Goal: Information Seeking & Learning: Check status

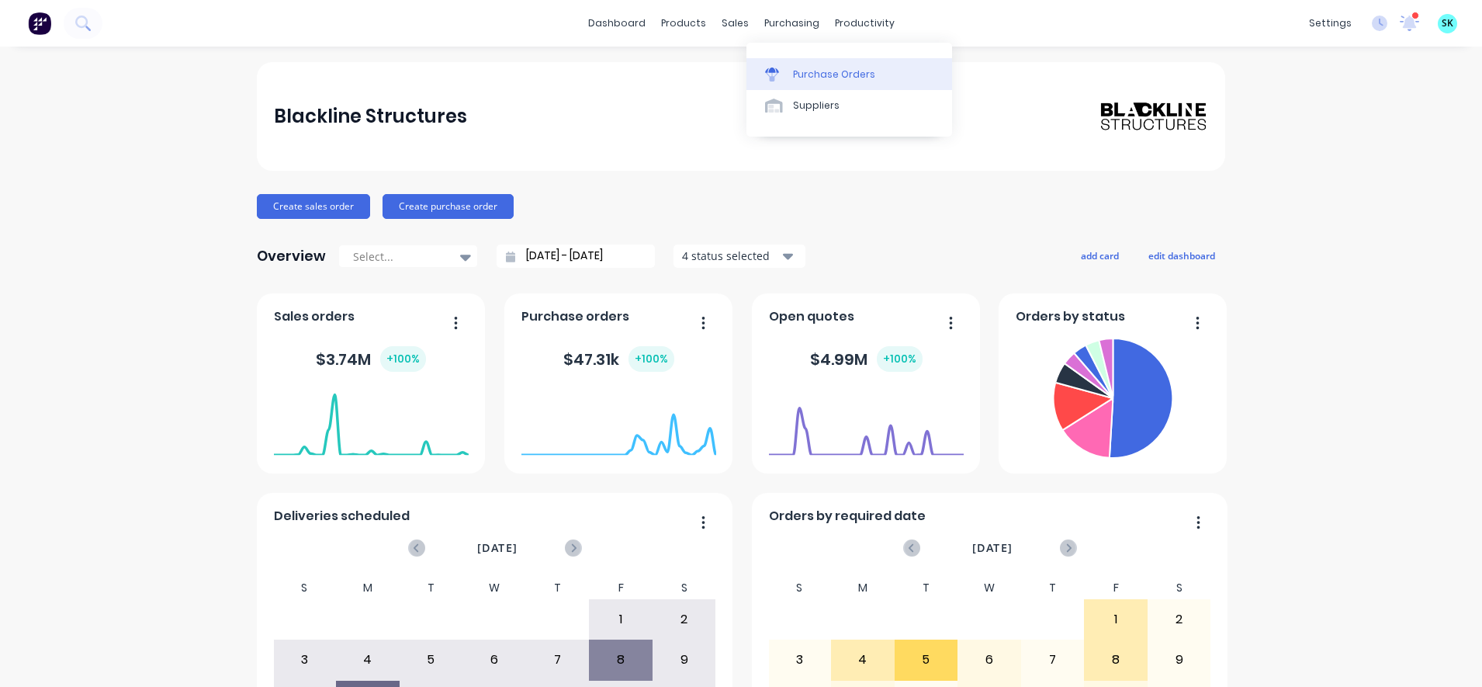
click at [802, 71] on div "Purchase Orders" at bounding box center [834, 75] width 82 height 14
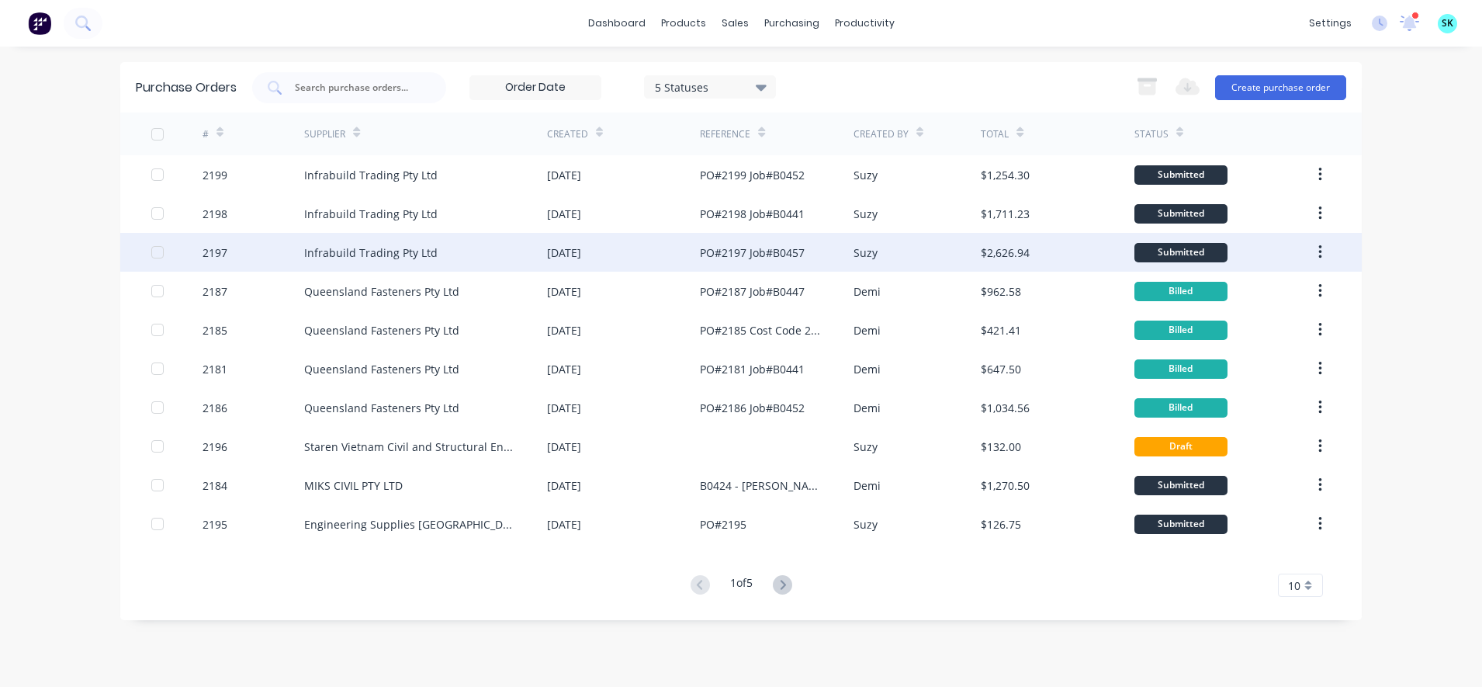
click at [359, 254] on div "Infrabuild Trading Pty Ltd" at bounding box center [370, 252] width 133 height 16
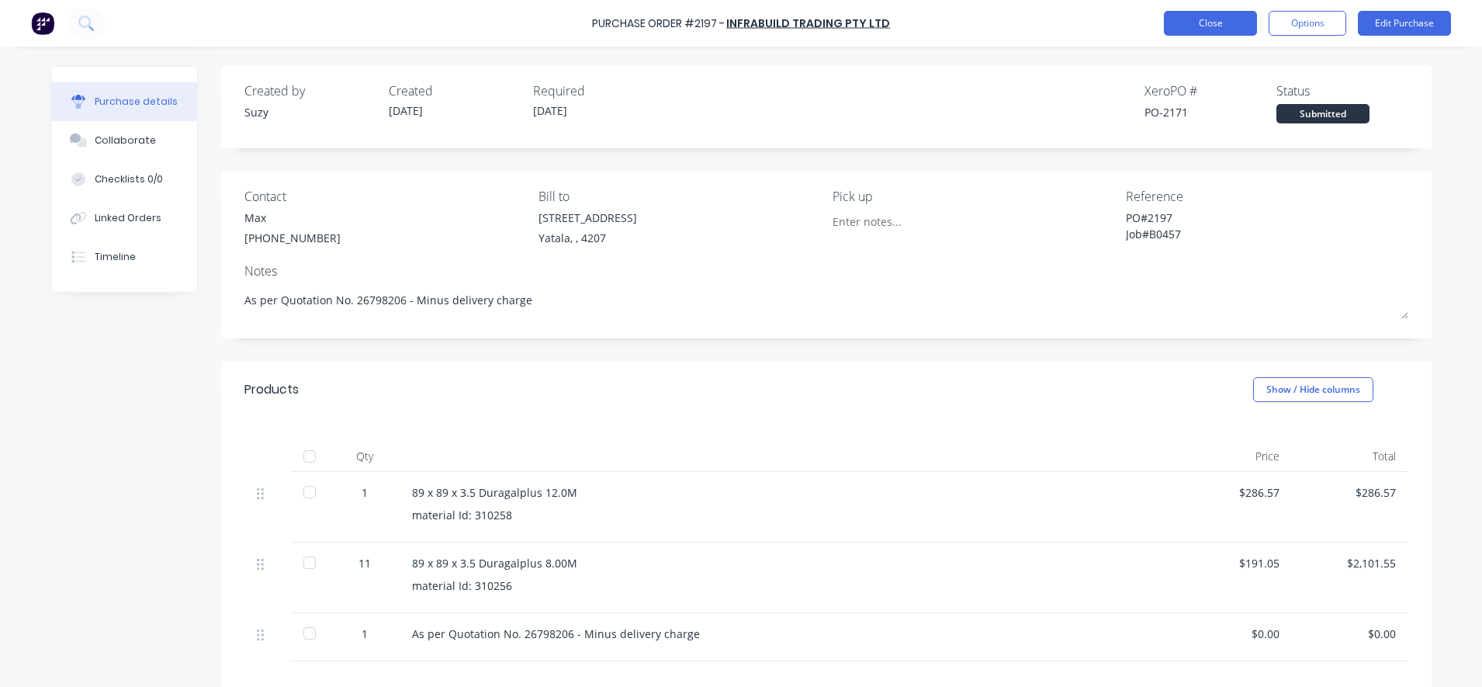
click at [1188, 27] on button "Close" at bounding box center [1210, 23] width 93 height 25
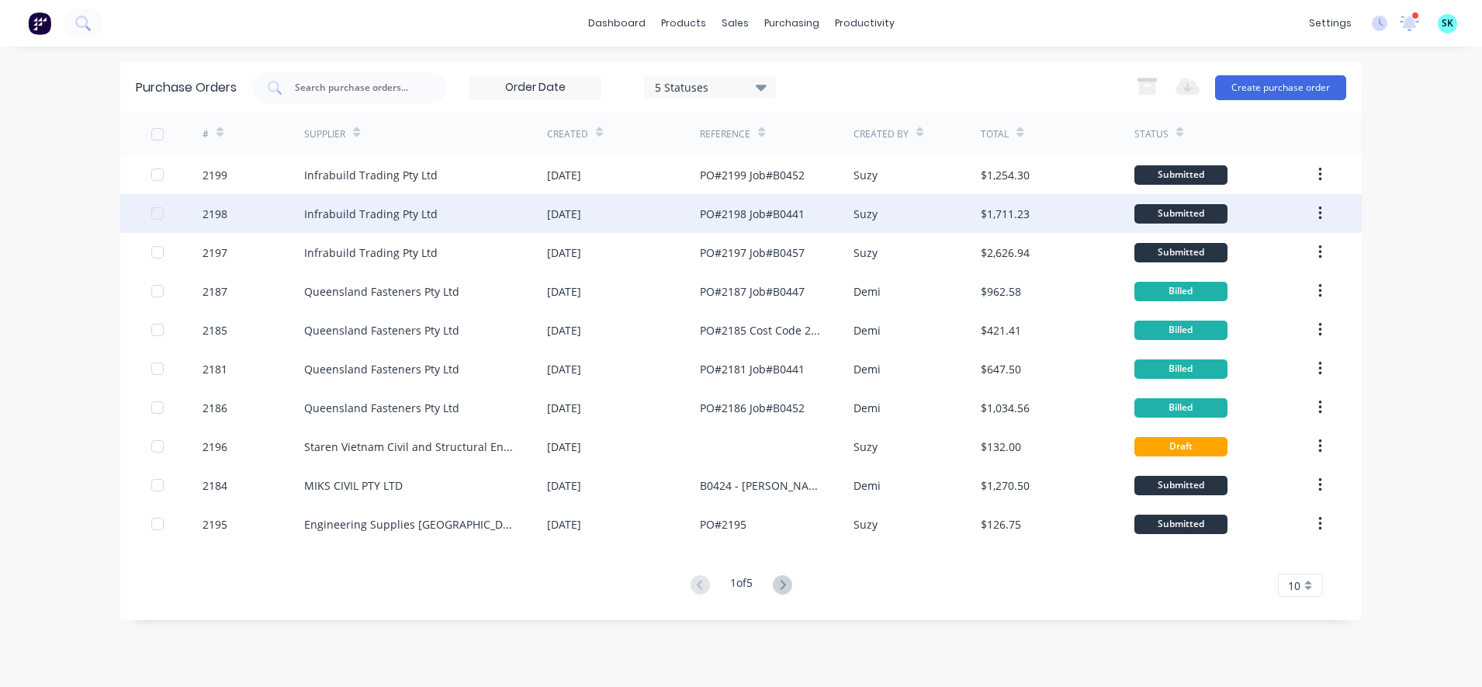
click at [726, 206] on div "PO#2198 Job#B0441" at bounding box center [752, 214] width 105 height 16
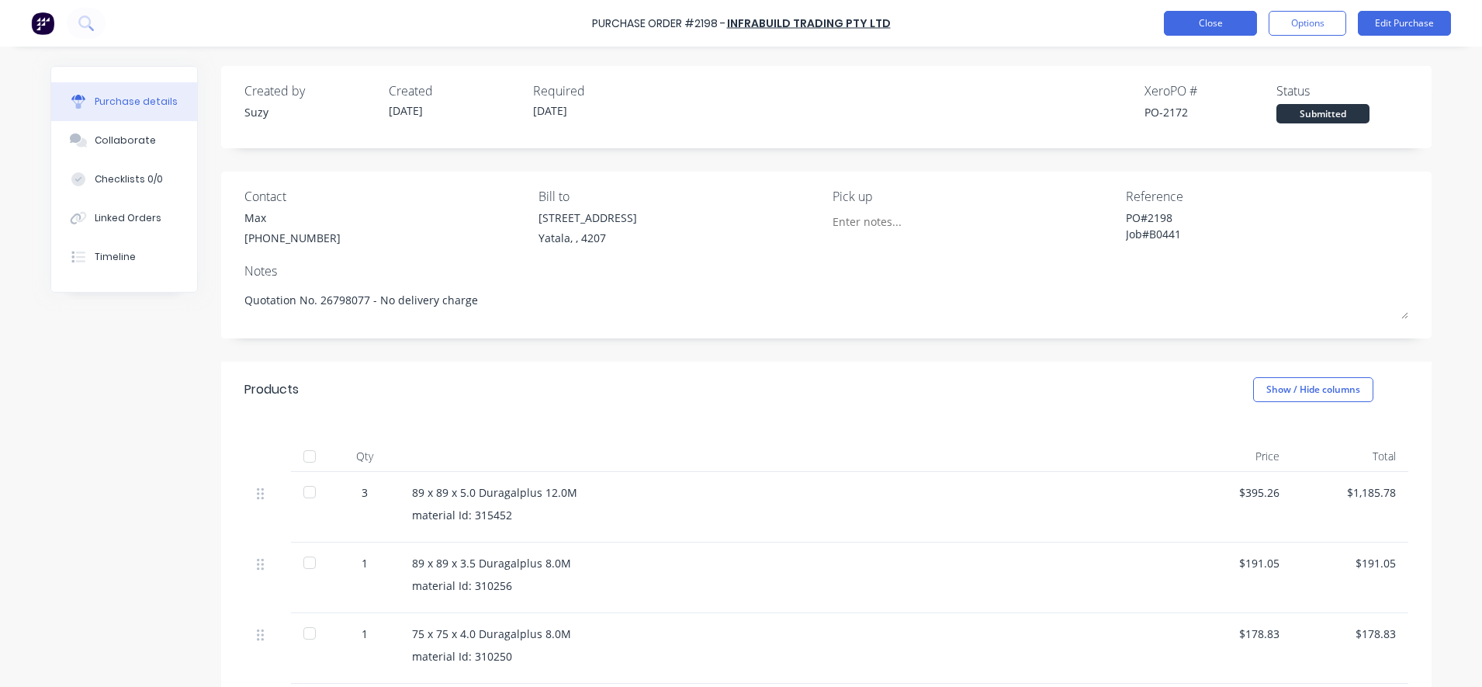
click at [1214, 23] on button "Close" at bounding box center [1210, 23] width 93 height 25
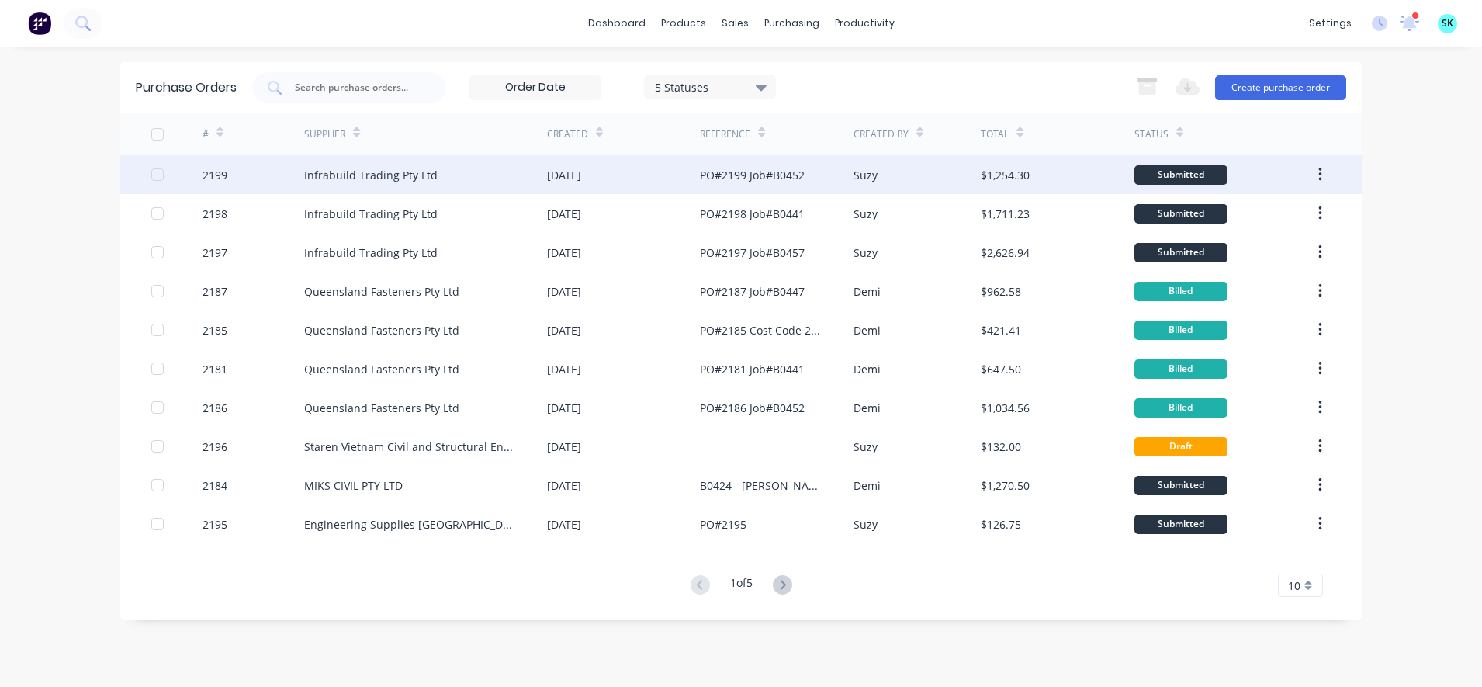
click at [612, 184] on div "[DATE]" at bounding box center [623, 174] width 153 height 39
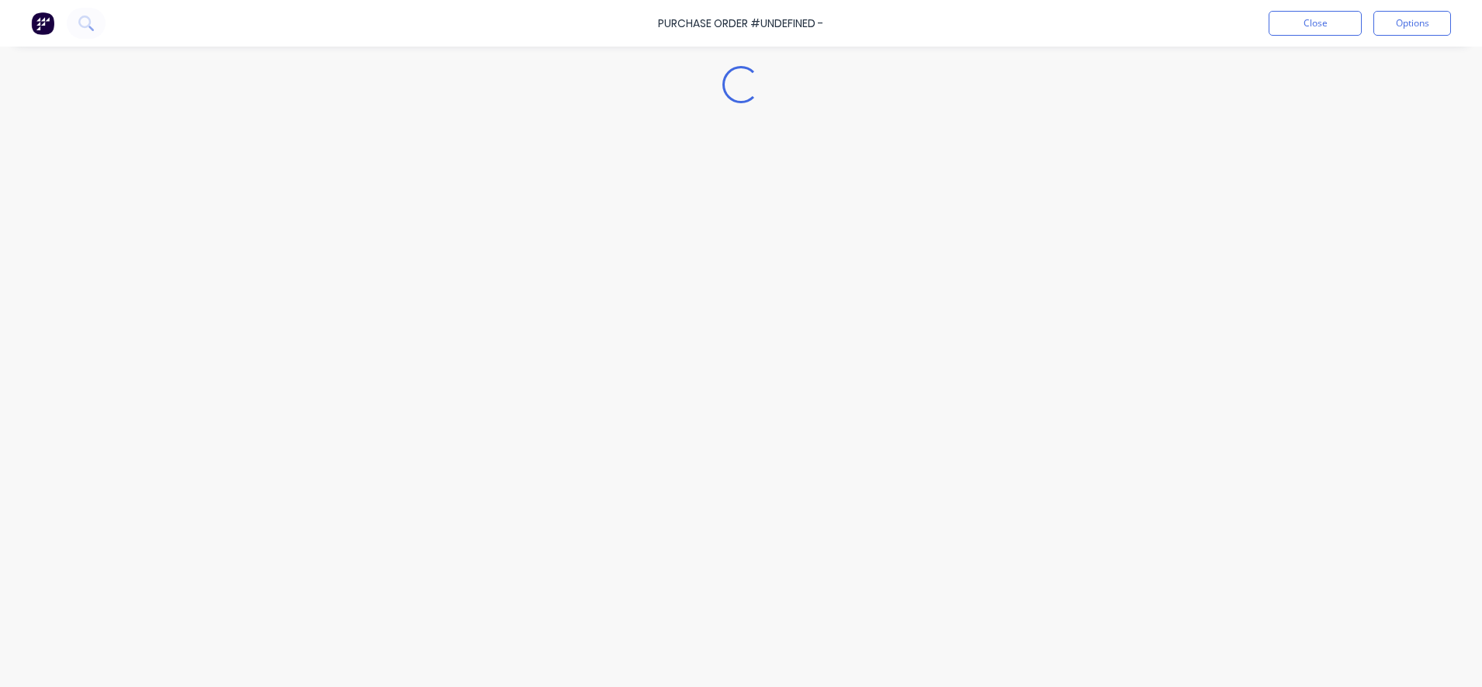
type textarea "x"
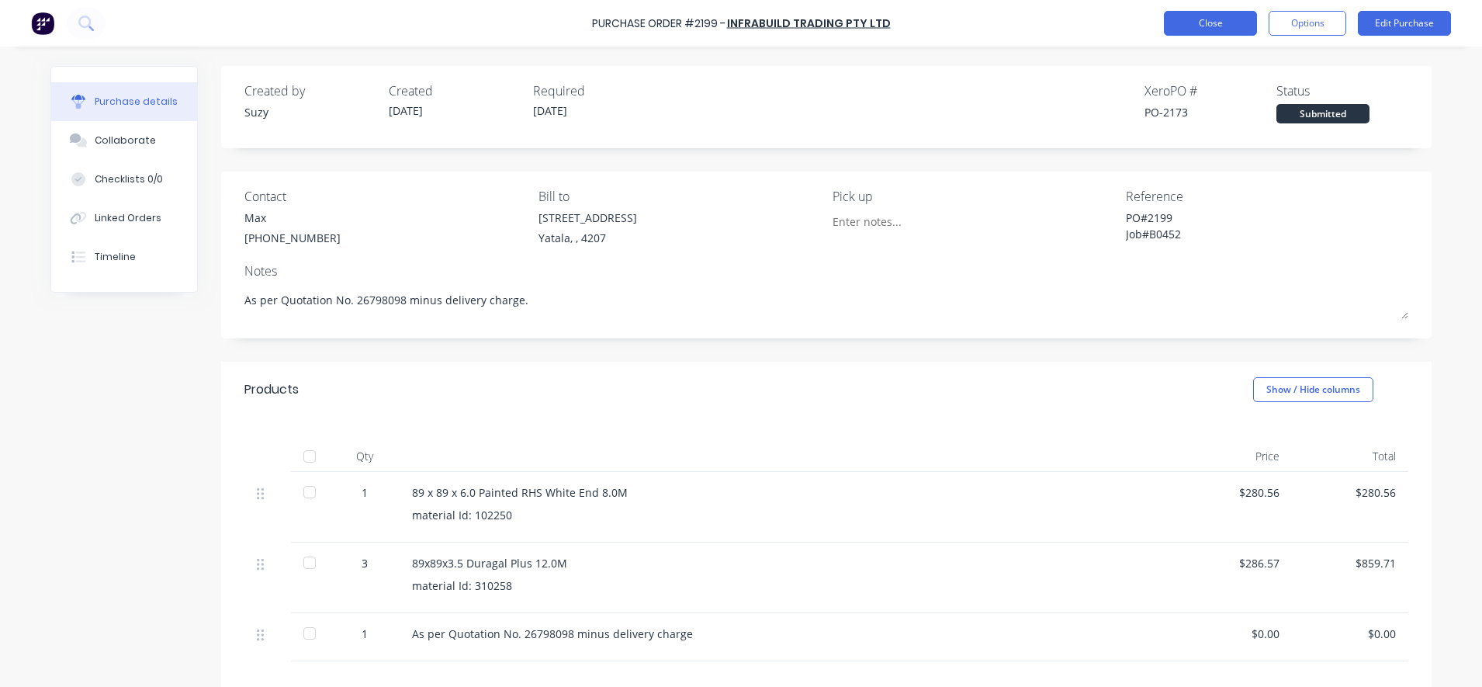
click at [1217, 19] on button "Close" at bounding box center [1210, 23] width 93 height 25
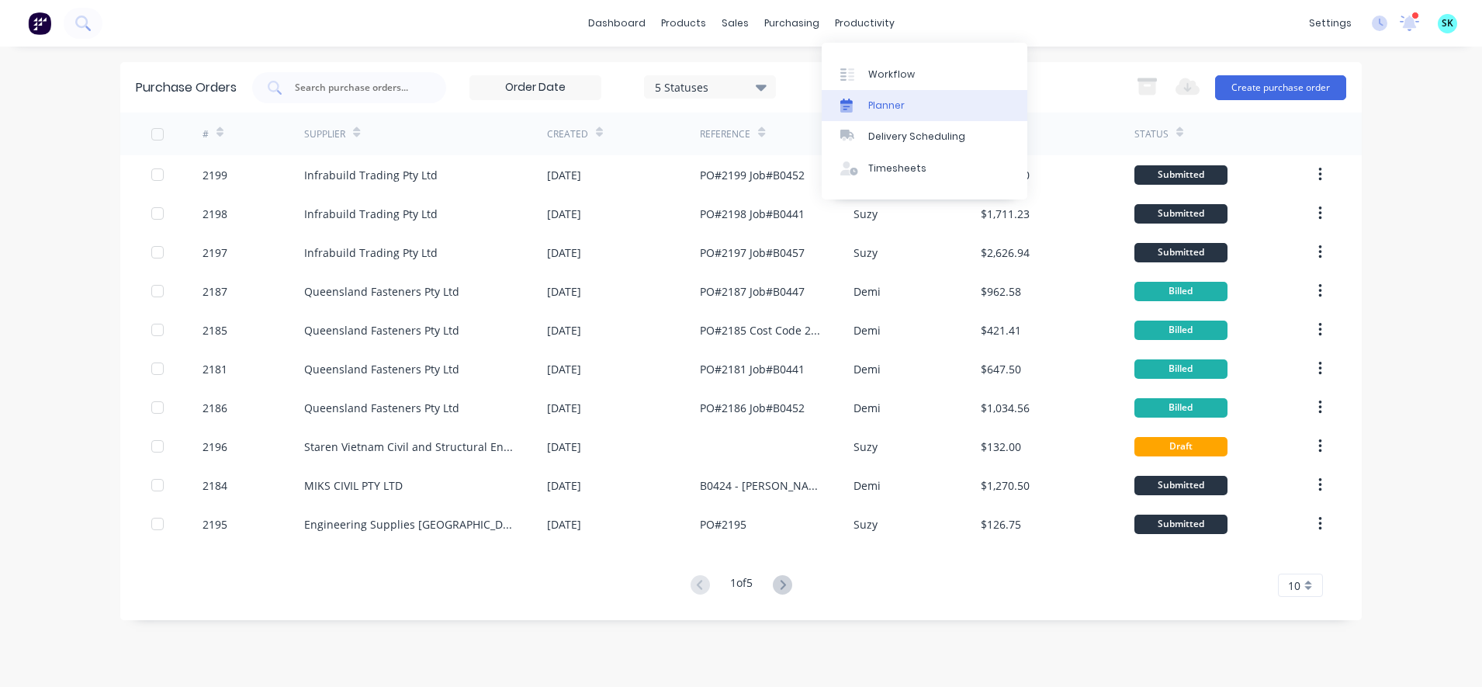
click at [878, 99] on div "Planner" at bounding box center [886, 106] width 36 height 14
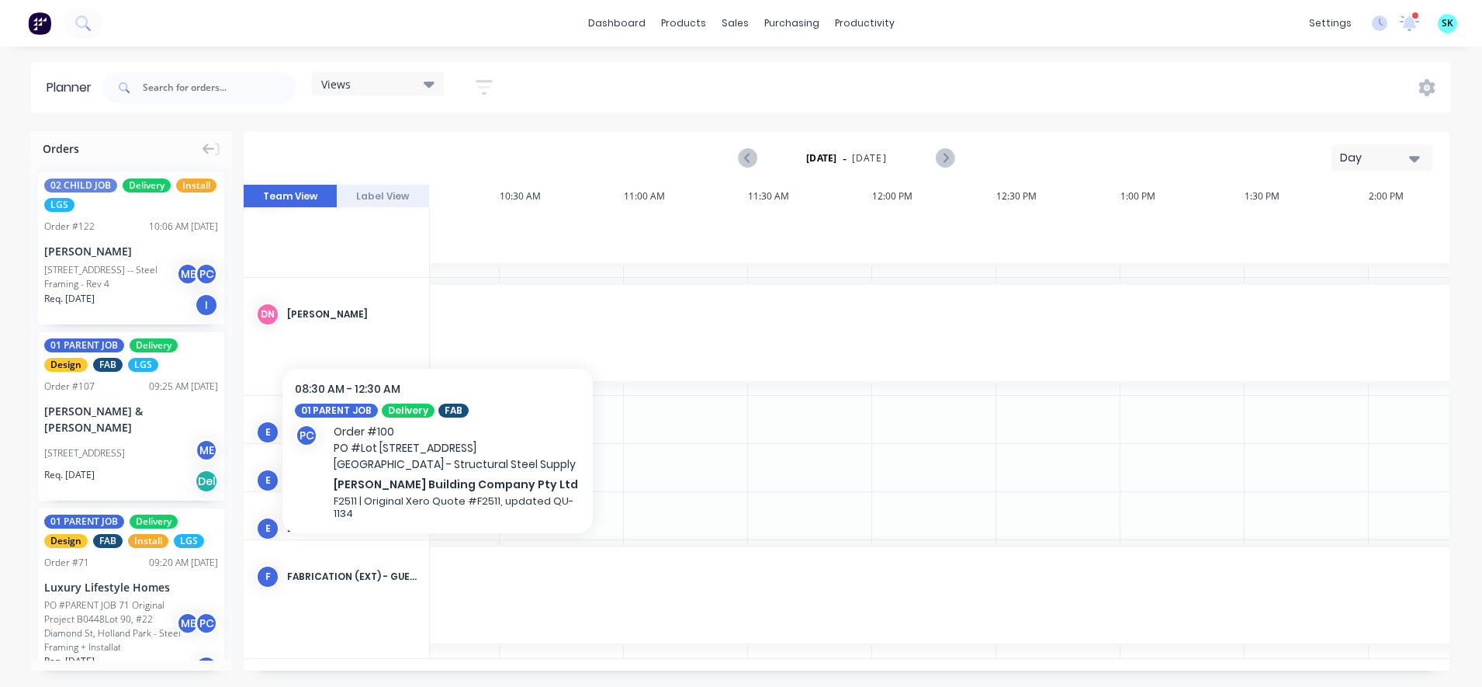
scroll to position [0, 1048]
